Goal: Task Accomplishment & Management: Manage account settings

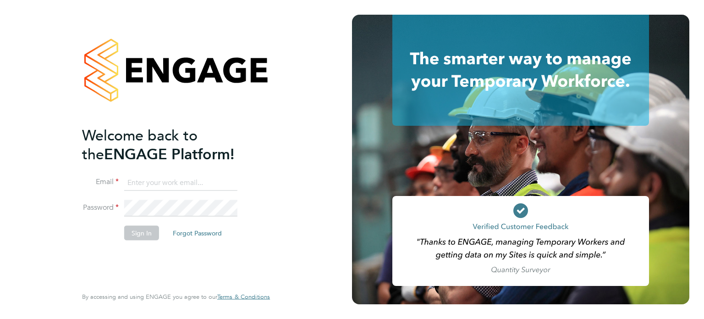
type input "mark.harrishughes@uk.g4s.com"
click at [145, 234] on button "Sign In" at bounding box center [141, 232] width 35 height 15
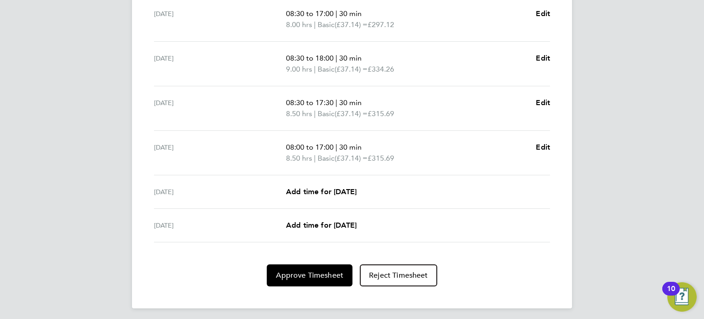
scroll to position [331, 0]
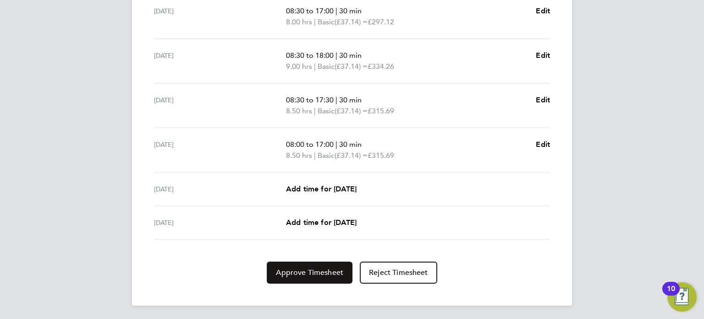
click at [331, 275] on span "Approve Timesheet" at bounding box center [309, 272] width 67 height 9
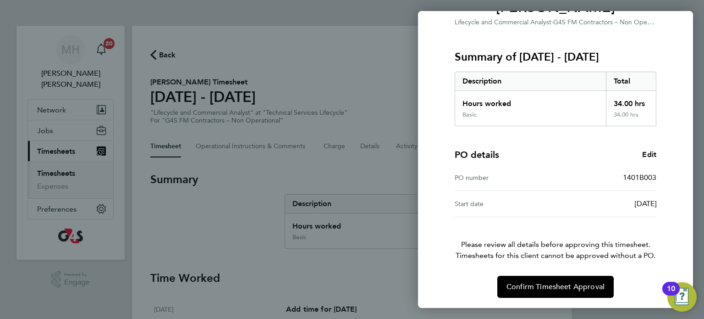
scroll to position [93, 0]
click at [555, 291] on button "Confirm Timesheet Approval" at bounding box center [555, 286] width 116 height 22
